Goal: Information Seeking & Learning: Learn about a topic

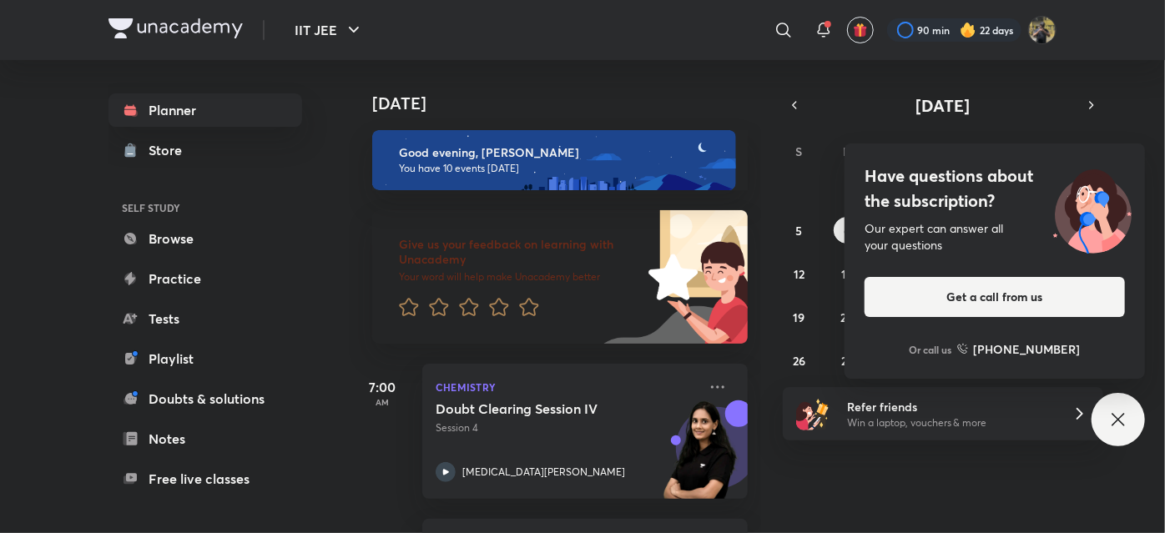
scroll to position [1387, 0]
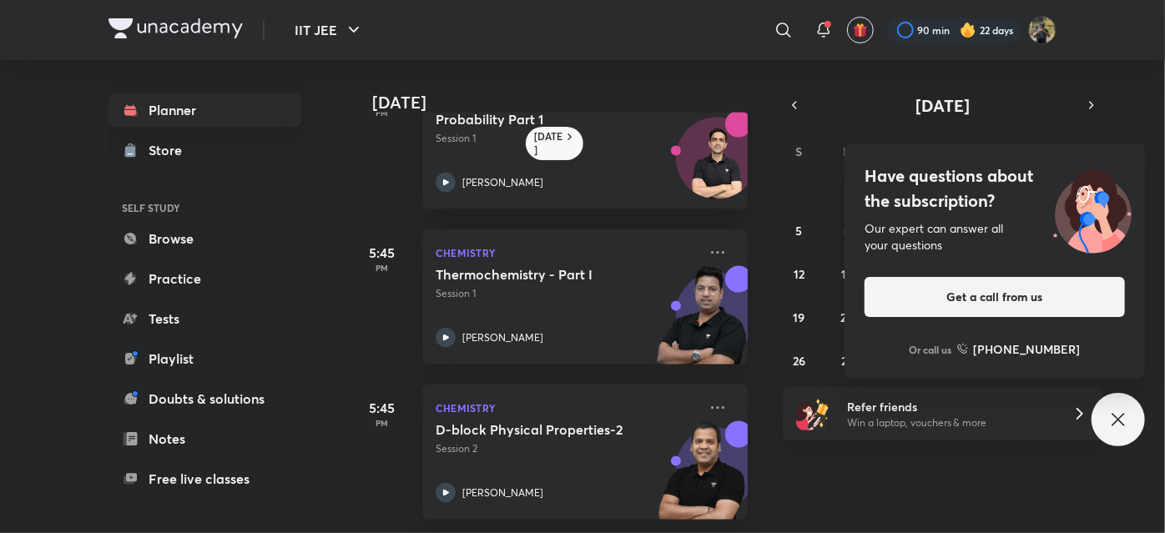
scroll to position [1157, 0]
click at [708, 398] on icon at bounding box center [718, 408] width 20 height 20
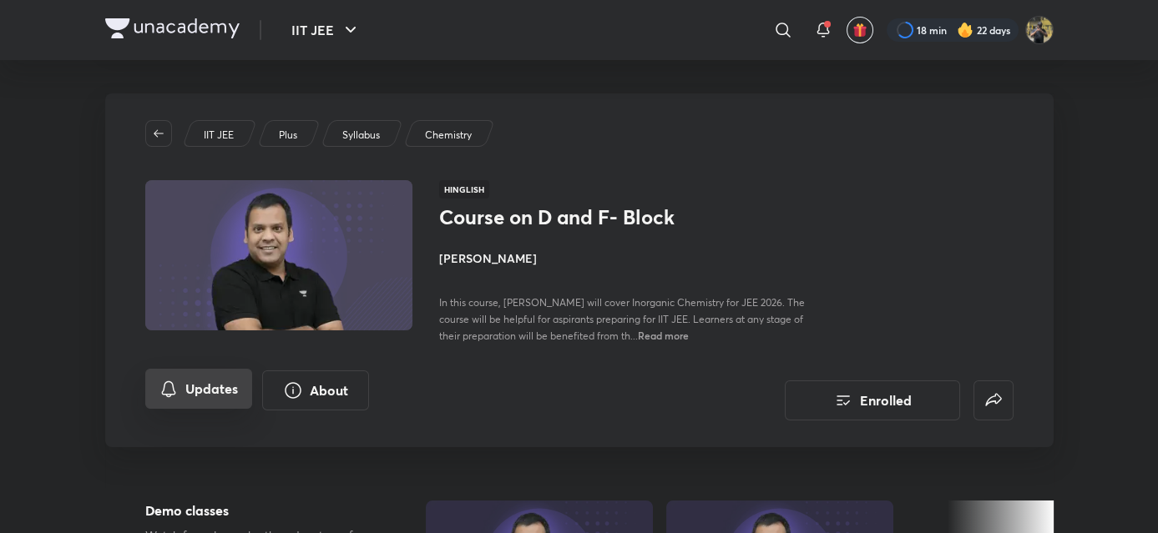
click at [191, 398] on button "Updates" at bounding box center [198, 389] width 107 height 40
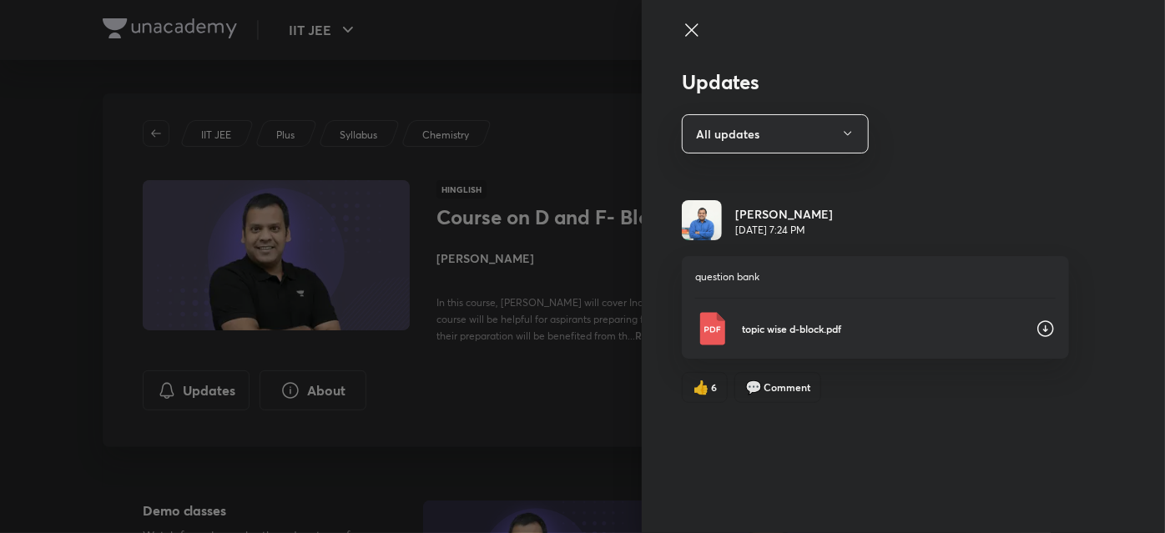
click at [783, 334] on p "topic wise d-block.pdf" at bounding box center [882, 328] width 280 height 15
